Goal: Task Accomplishment & Management: Complete application form

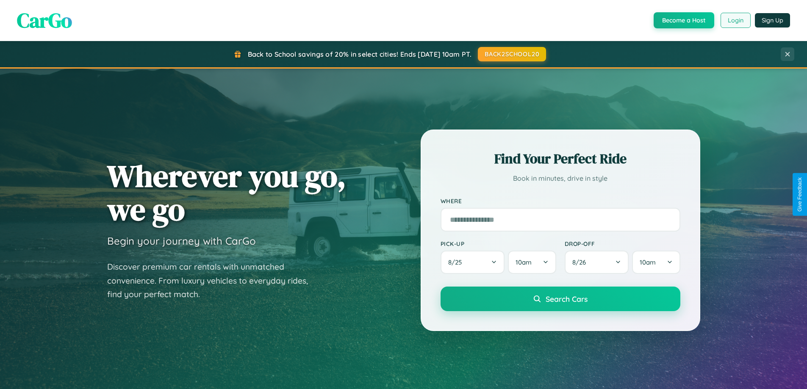
click at [735, 20] on button "Login" at bounding box center [736, 20] width 30 height 15
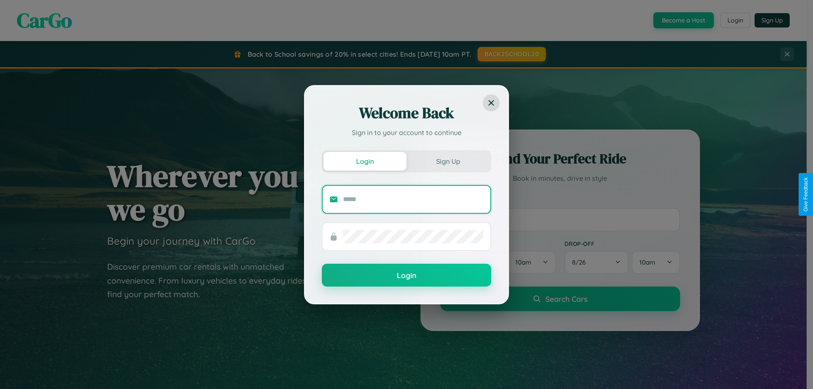
click at [413, 199] on input "text" at bounding box center [413, 200] width 141 height 14
type input "**********"
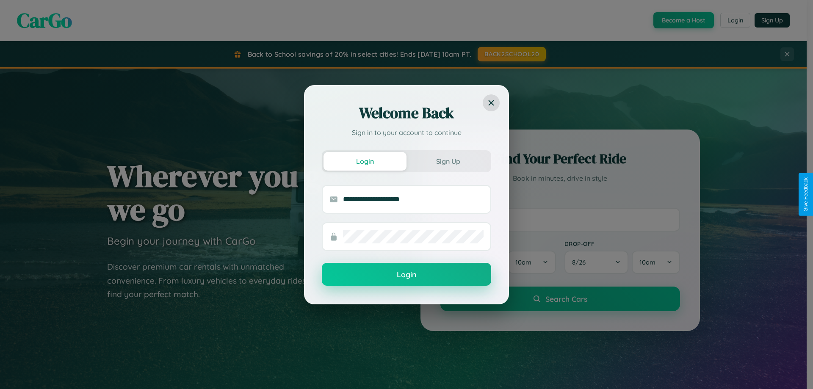
click at [407, 275] on button "Login" at bounding box center [406, 274] width 169 height 23
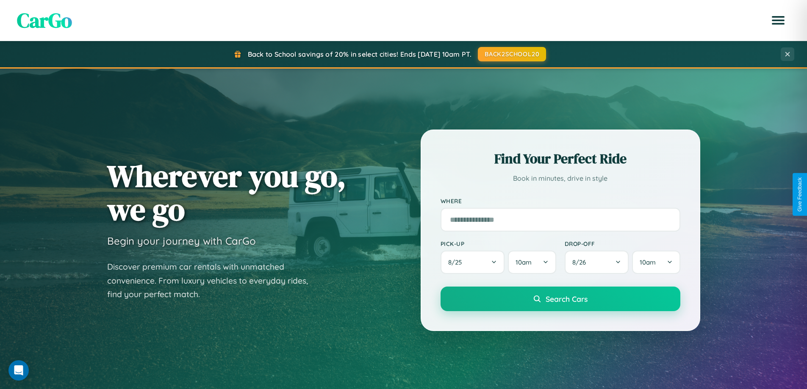
scroll to position [993, 0]
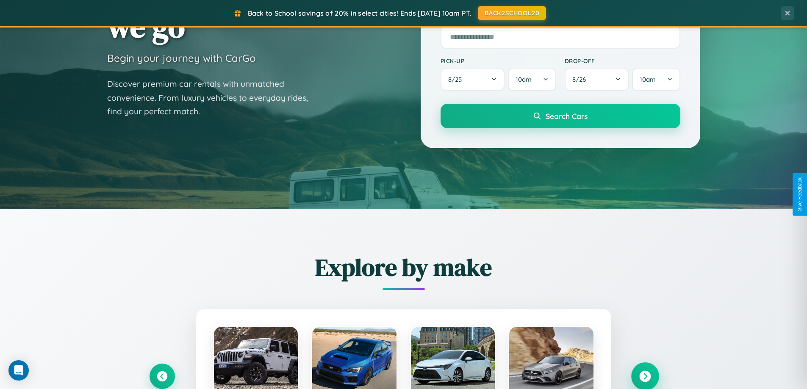
scroll to position [1361, 0]
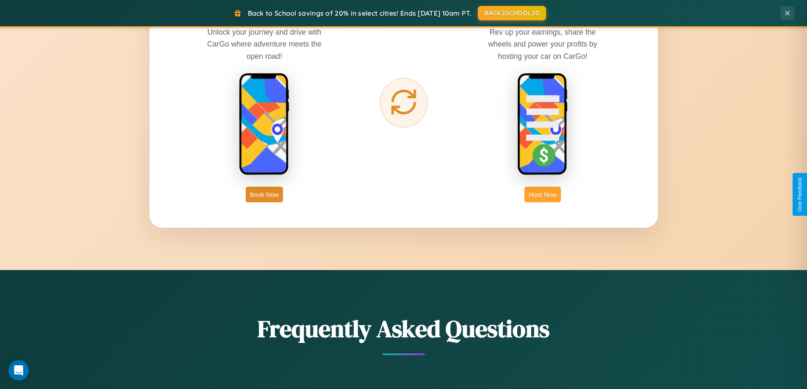
click at [543, 194] on button "Host Now" at bounding box center [542, 195] width 36 height 16
